Goal: Check status: Check status

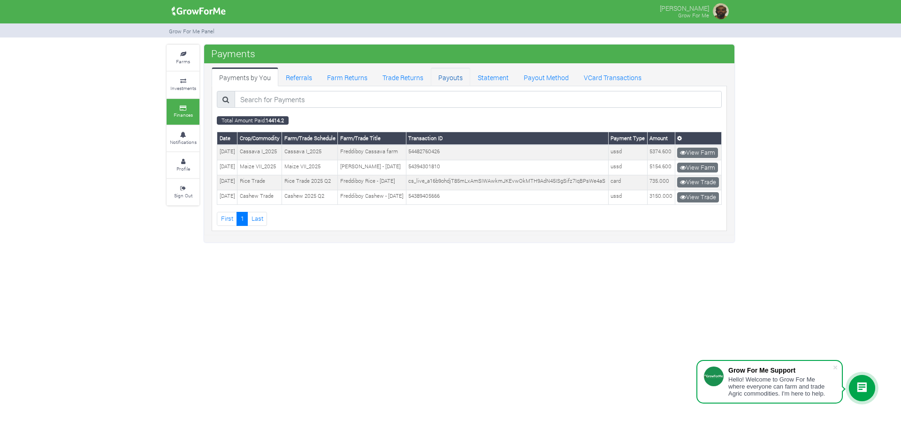
click at [452, 76] on link "Payouts" at bounding box center [450, 77] width 39 height 19
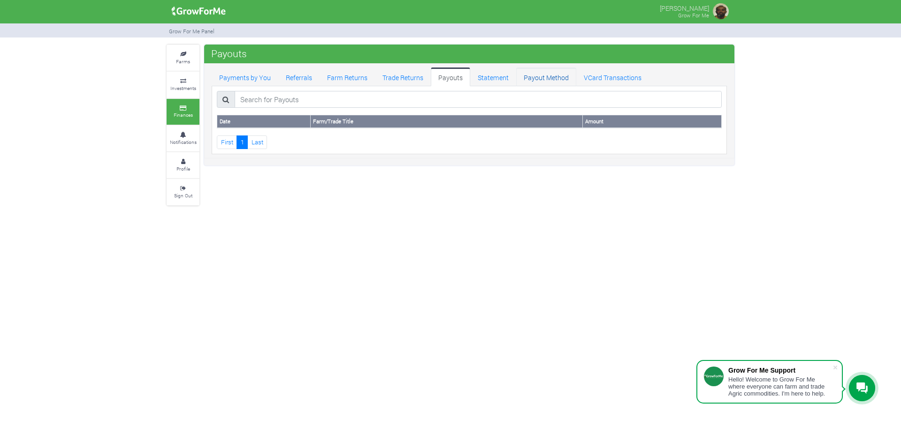
click at [550, 79] on link "Payout Method" at bounding box center [546, 77] width 60 height 19
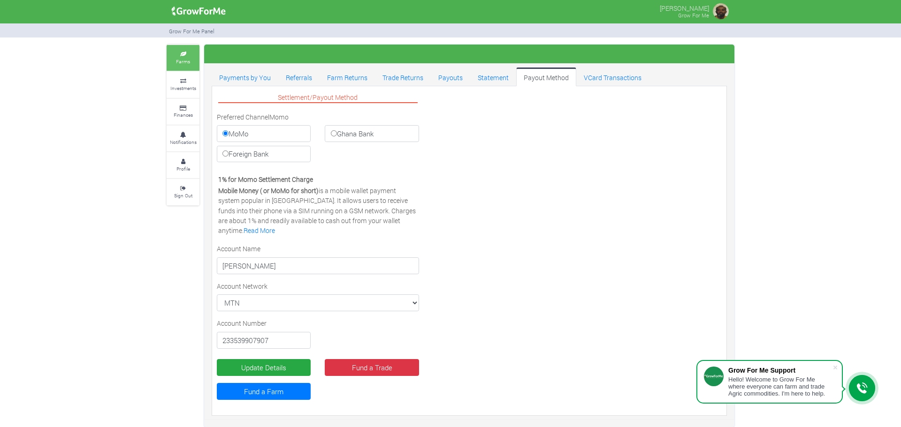
click at [185, 56] on icon at bounding box center [183, 54] width 28 height 5
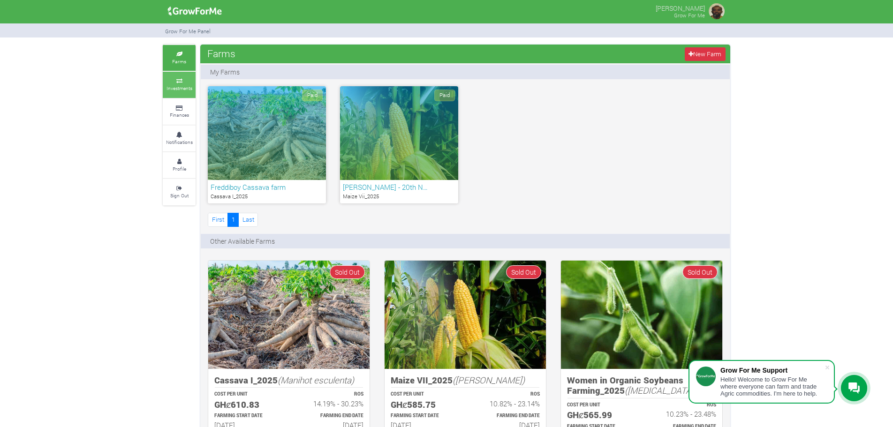
click at [180, 87] on small "Investments" at bounding box center [180, 88] width 26 height 7
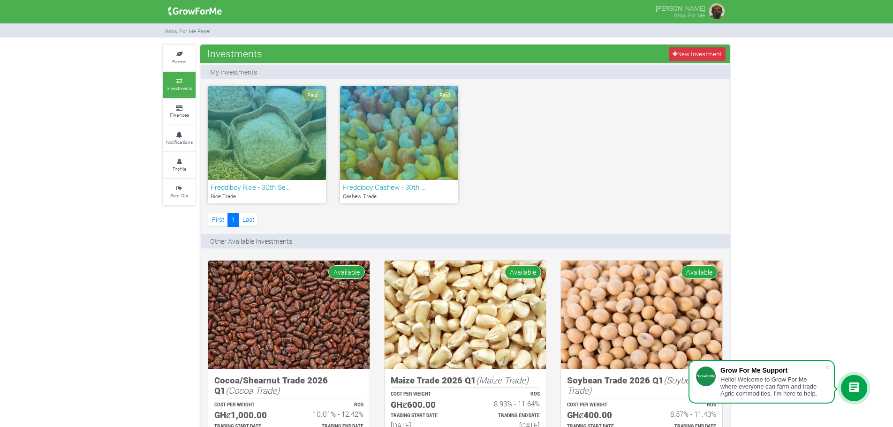
click at [387, 133] on div "Paid" at bounding box center [399, 133] width 118 height 94
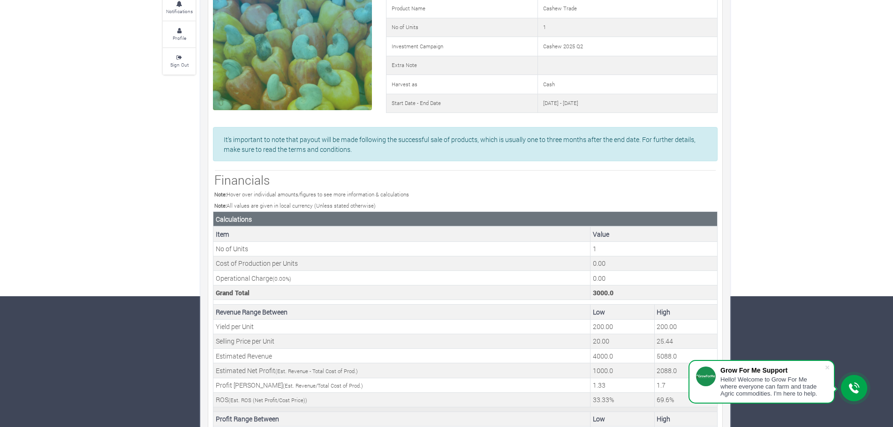
scroll to position [47, 0]
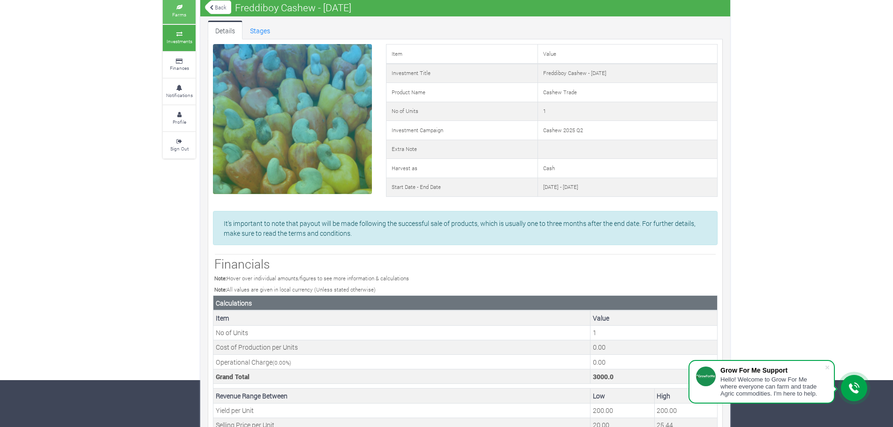
click at [180, 11] on small "Farms" at bounding box center [179, 14] width 14 height 7
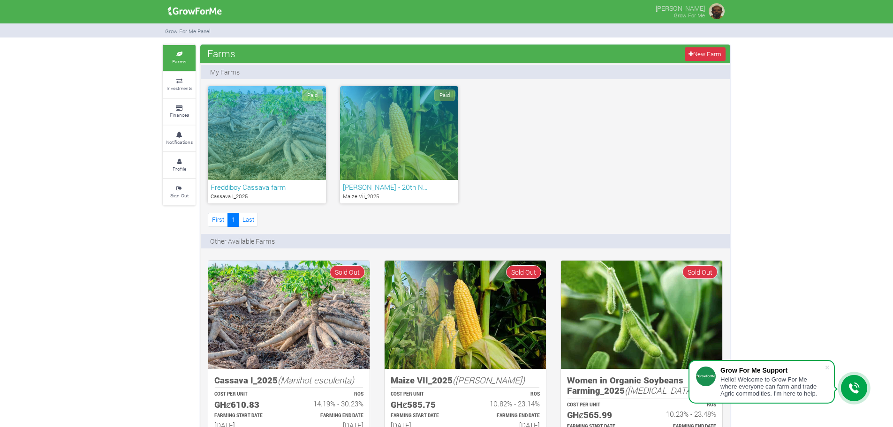
click at [249, 187] on h6 "Freddiboy Cassava farm" at bounding box center [267, 187] width 113 height 8
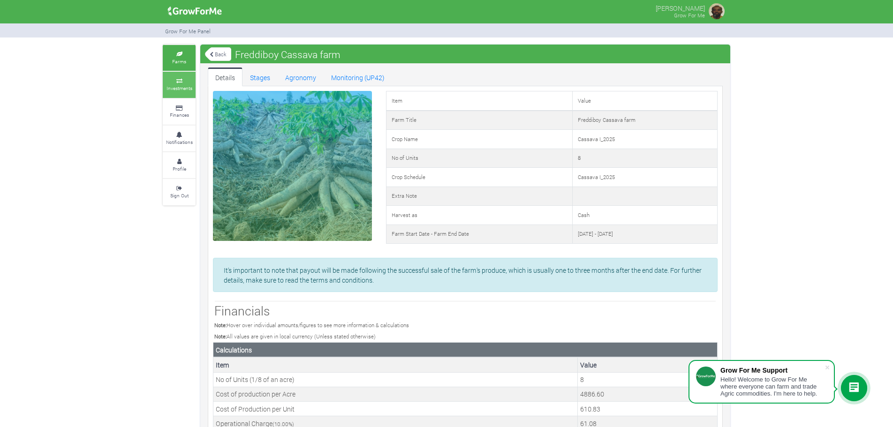
click at [180, 79] on icon at bounding box center [179, 81] width 28 height 5
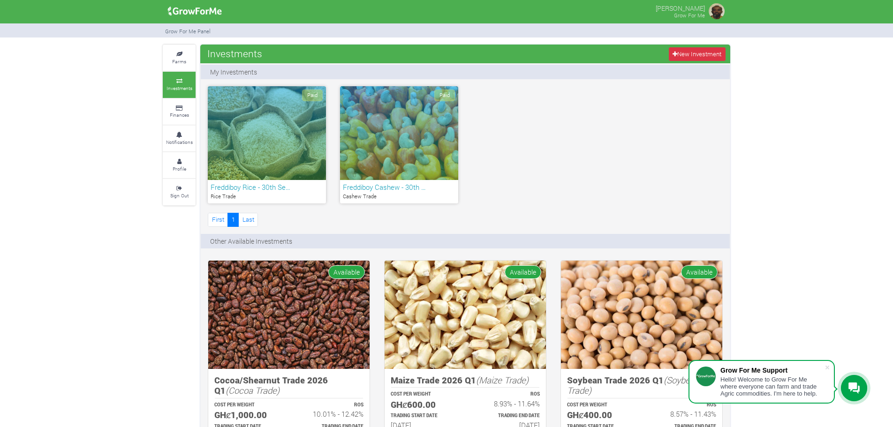
click at [270, 145] on div "Paid" at bounding box center [267, 133] width 118 height 94
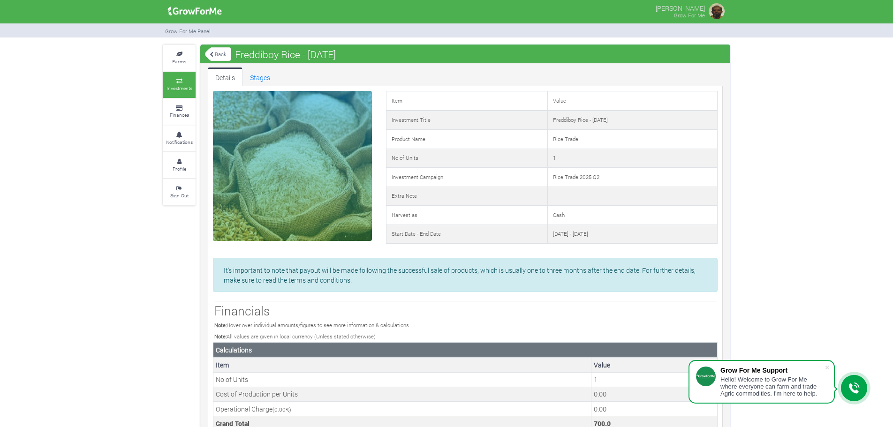
click at [179, 81] on icon at bounding box center [179, 81] width 28 height 5
